Goal: Task Accomplishment & Management: Manage account settings

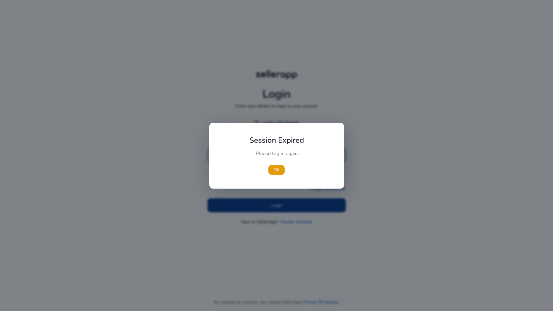
type input "**********"
click at [291, 201] on div at bounding box center [276, 155] width 553 height 311
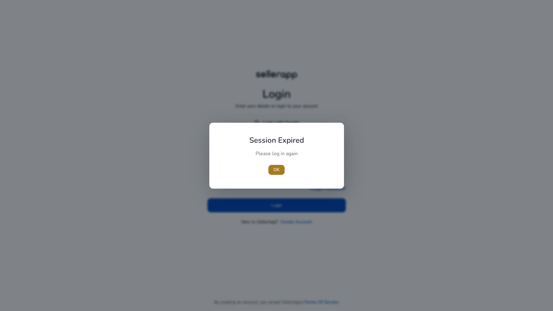
click at [278, 174] on span "button" at bounding box center [276, 170] width 16 height 15
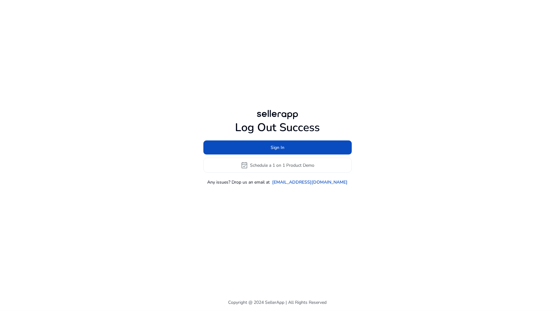
click at [268, 205] on div "Log Out Success Sign In event_available Schedule a 1 on 1 Product Demo Any issu…" at bounding box center [277, 147] width 359 height 294
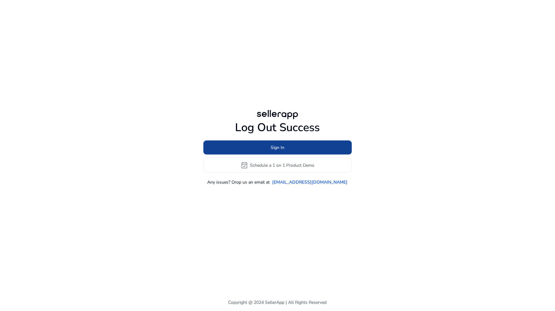
click at [287, 145] on span at bounding box center [277, 147] width 148 height 15
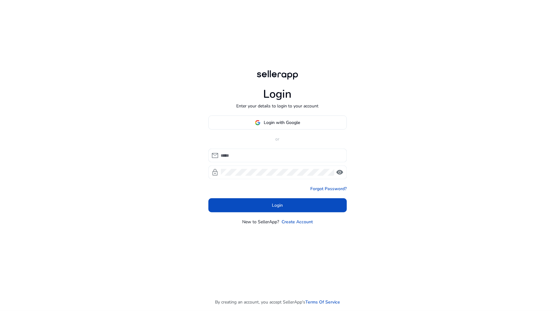
type input "**********"
click at [275, 214] on div "**********" at bounding box center [277, 171] width 138 height 110
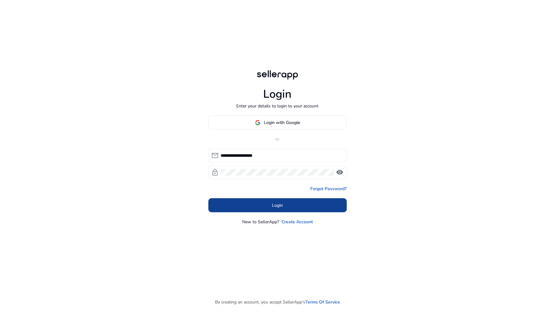
click at [274, 209] on span at bounding box center [277, 205] width 138 height 15
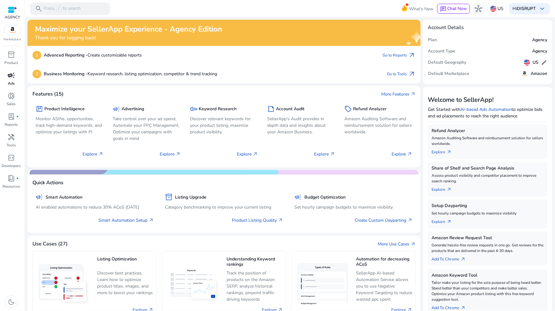
click at [14, 83] on p "Ads" at bounding box center [11, 84] width 7 height 6
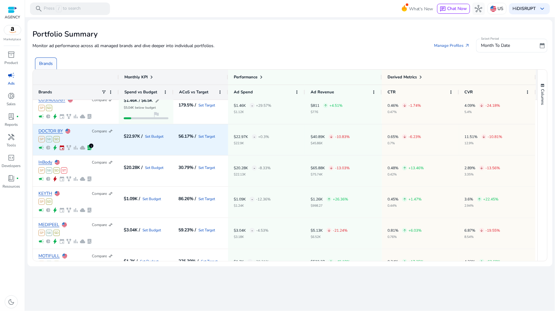
scroll to position [98, 0]
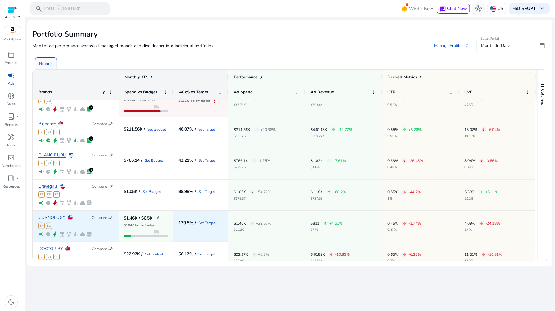
click at [46, 216] on link "COSNOLOGY" at bounding box center [51, 218] width 27 height 5
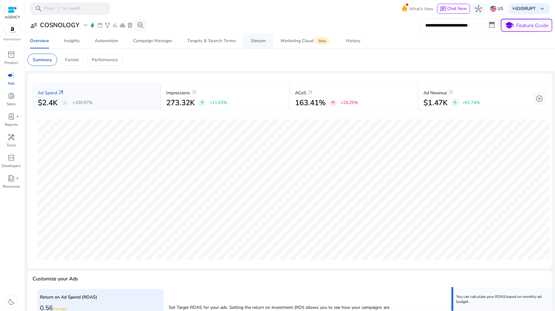
click at [258, 43] on div "Stream" at bounding box center [258, 41] width 15 height 4
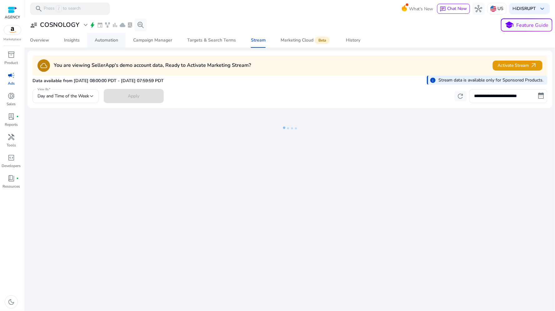
click at [108, 41] on div "Automation" at bounding box center [106, 40] width 23 height 4
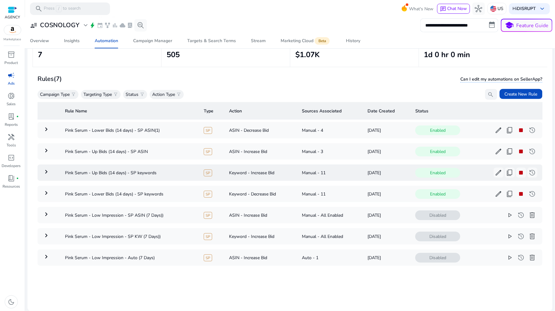
click at [47, 171] on mat-icon "keyboard_arrow_right" at bounding box center [47, 172] width 8 height 8
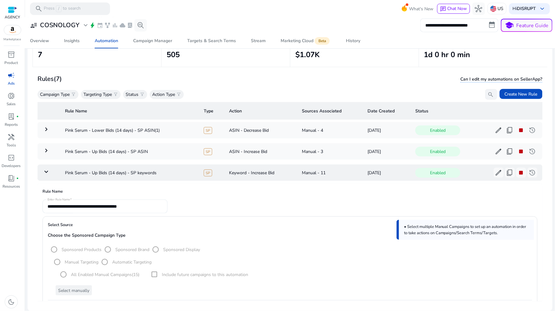
click at [48, 172] on mat-icon "keyboard_arrow_down" at bounding box center [47, 172] width 8 height 8
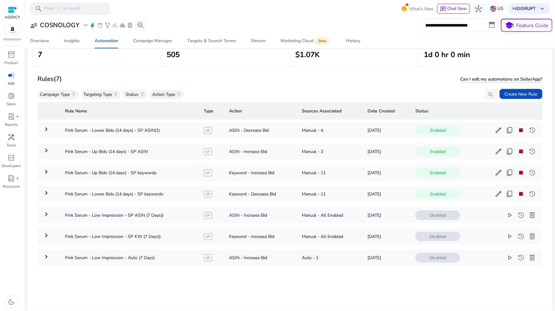
click at [198, 14] on mat-toolbar "search Press / to search What's New chat Chat Now hub US Hi DISRUPT keyboard_ar…" at bounding box center [290, 8] width 530 height 17
